Goal: Information Seeking & Learning: Learn about a topic

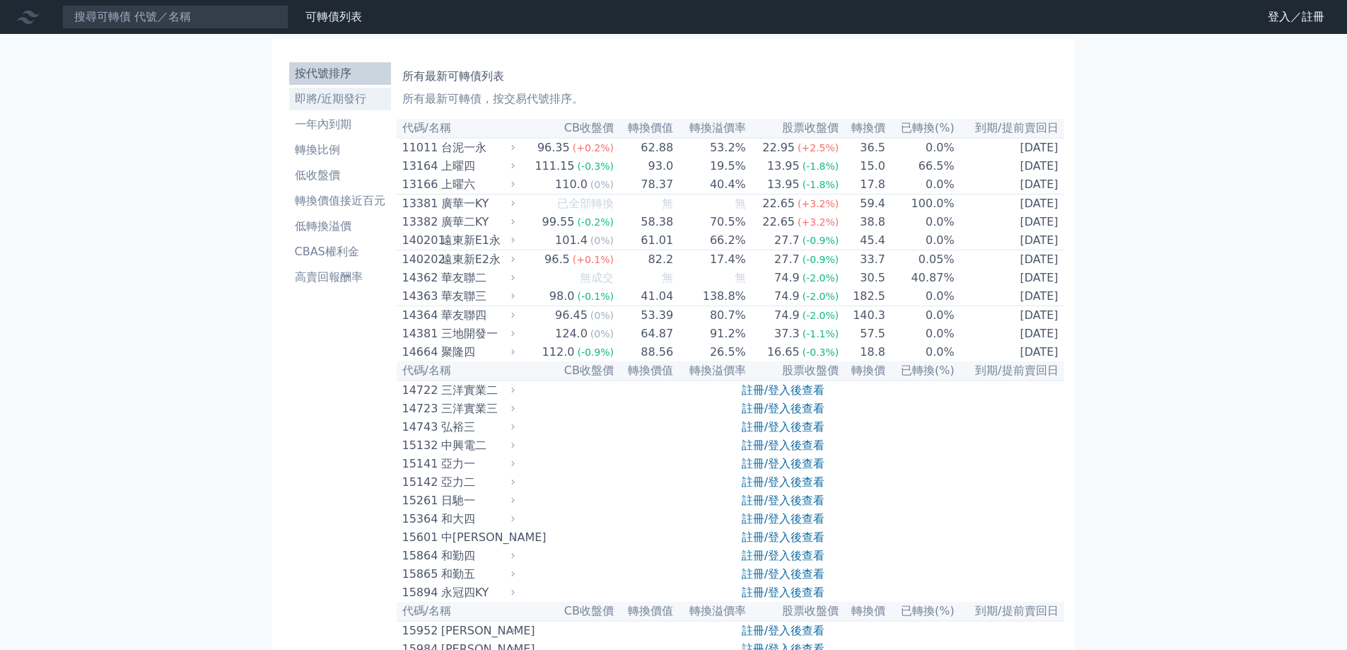
click at [339, 103] on li "即將/近期發行" at bounding box center [340, 98] width 102 height 17
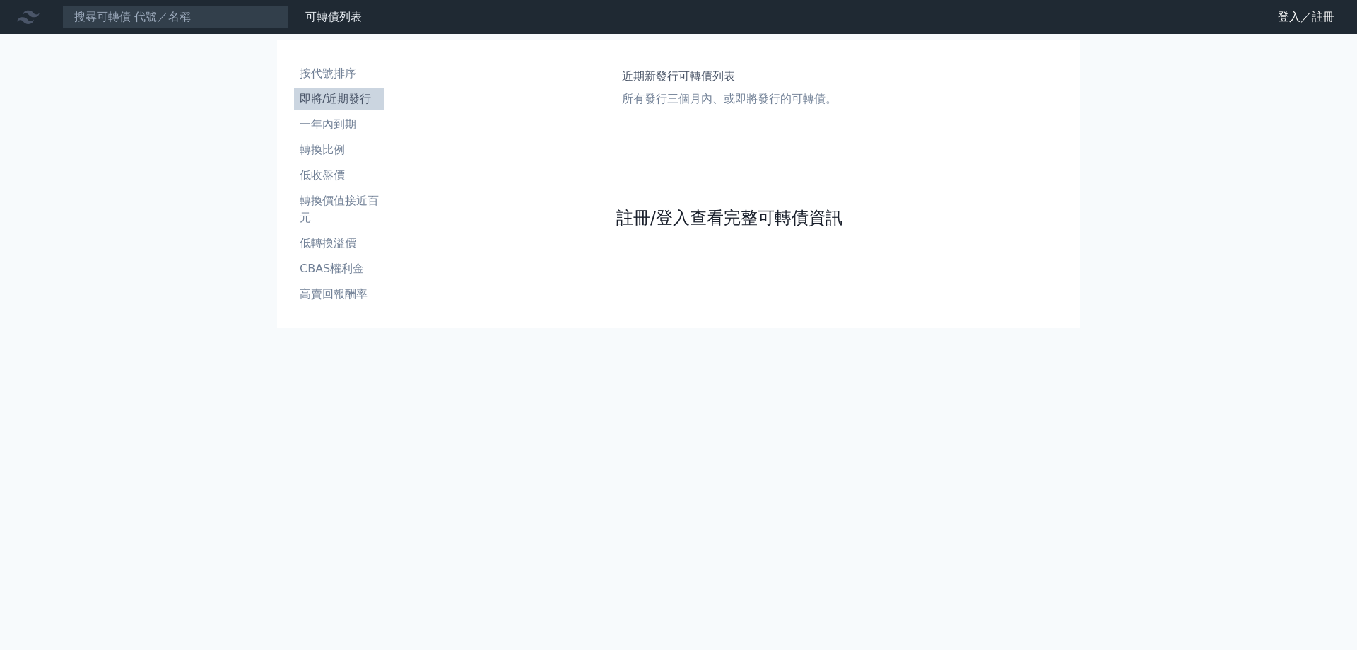
click at [689, 226] on link "註冊/登入查看完整可轉債資訊" at bounding box center [729, 217] width 226 height 23
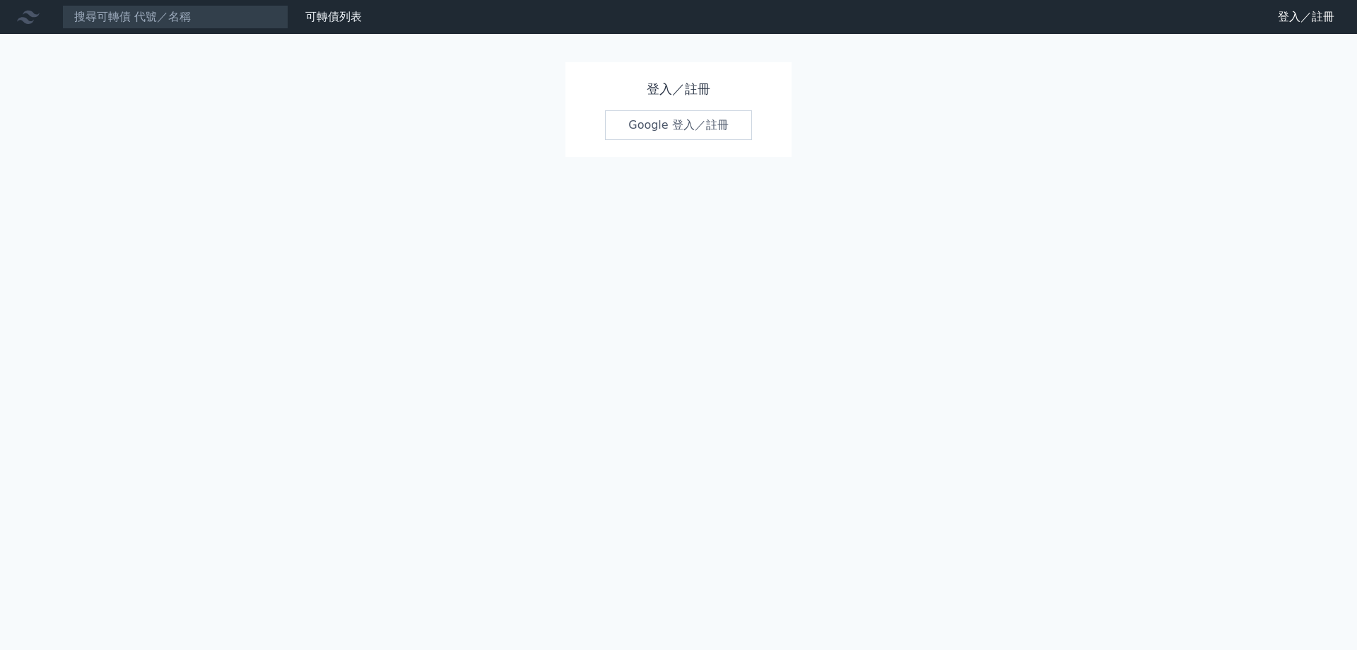
click at [669, 130] on link "Google 登入／註冊" at bounding box center [678, 125] width 147 height 30
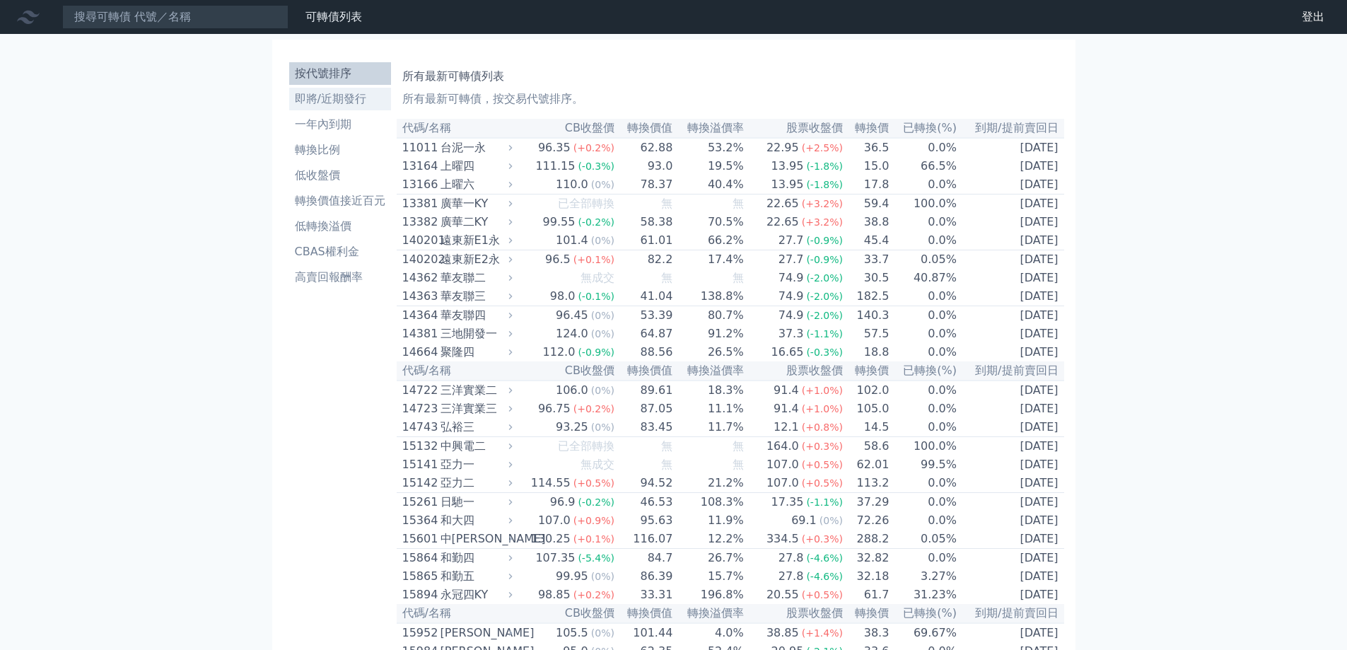
click at [346, 99] on li "即將/近期發行" at bounding box center [340, 98] width 102 height 17
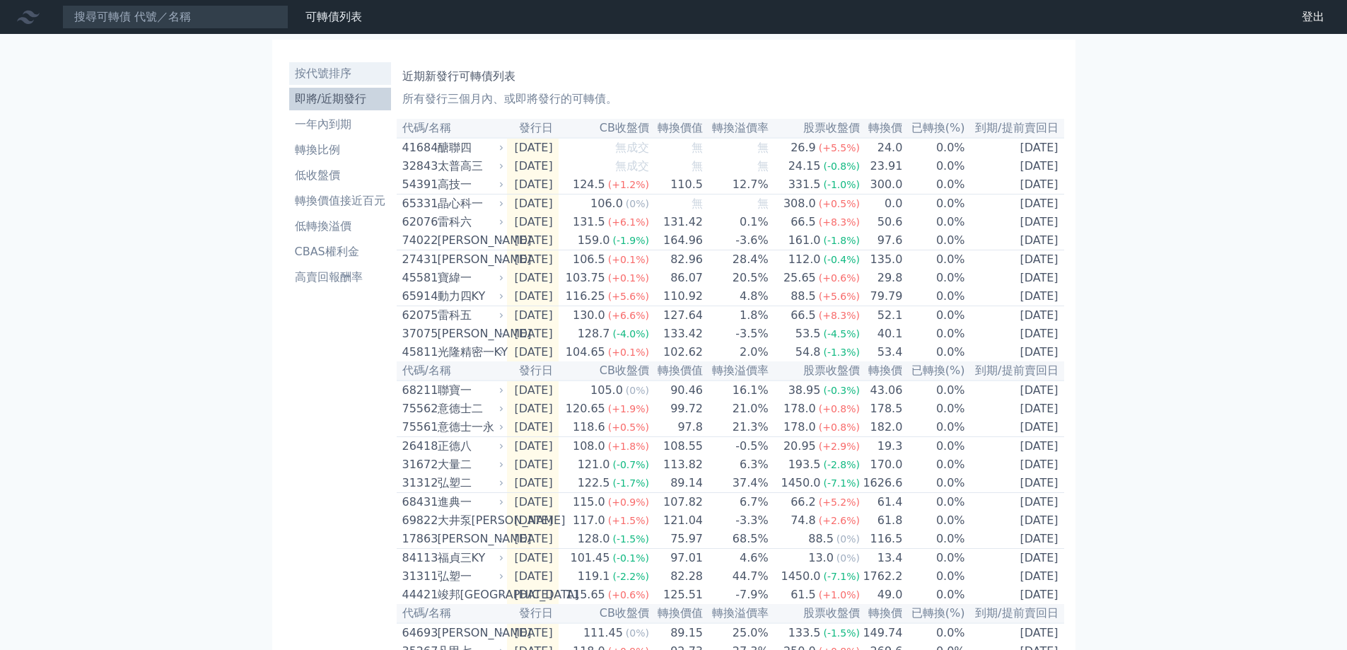
click at [335, 69] on li "按代號排序" at bounding box center [340, 73] width 102 height 17
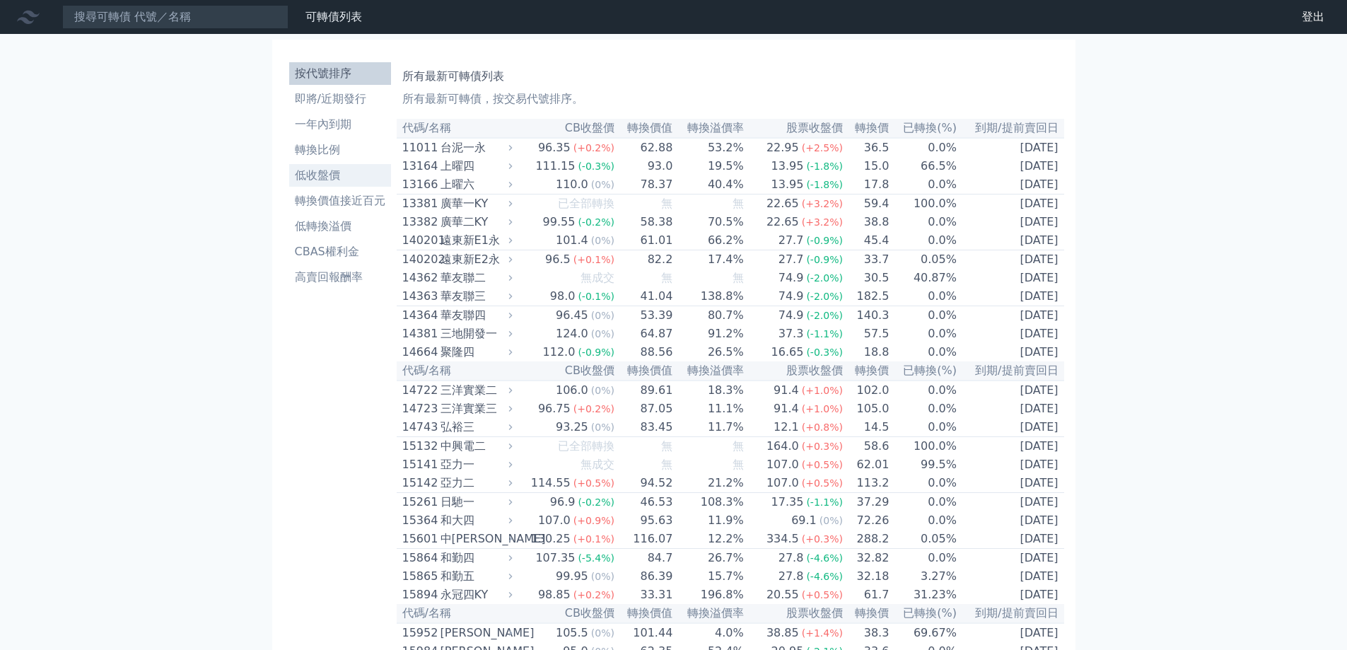
click at [351, 175] on li "低收盤價" at bounding box center [340, 175] width 102 height 17
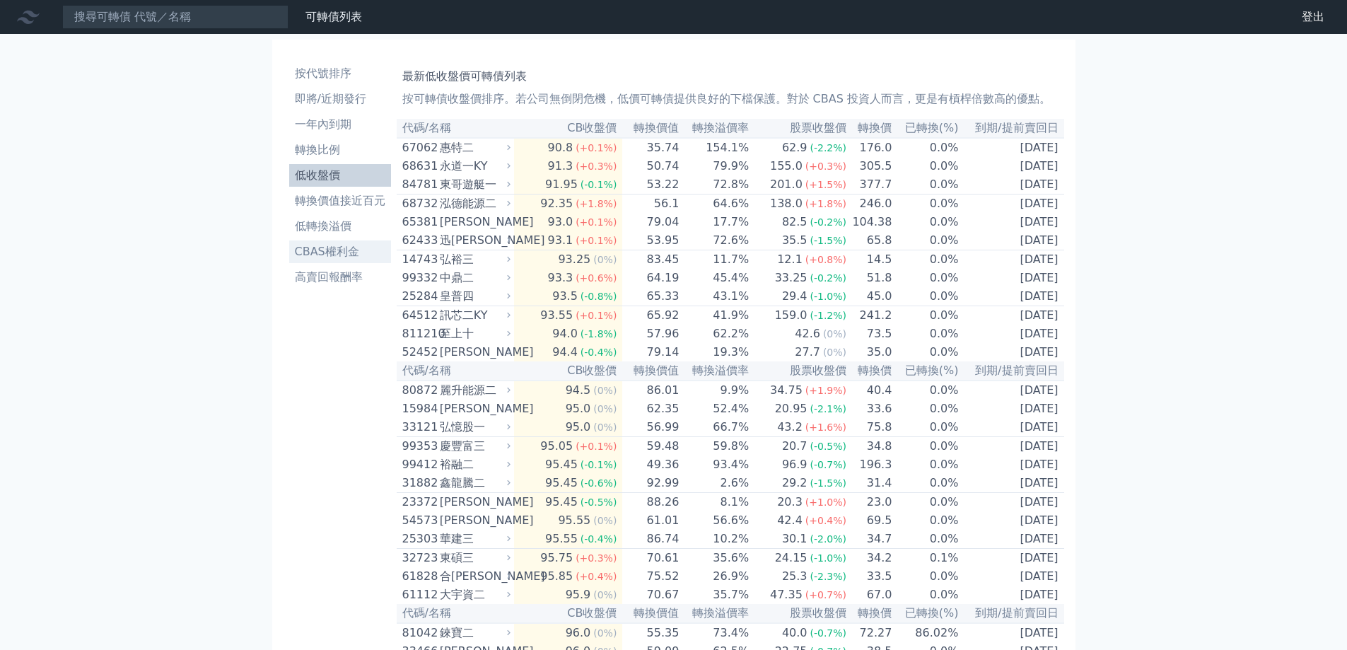
click at [326, 243] on li "CBAS權利金" at bounding box center [340, 251] width 102 height 17
